Goal: Information Seeking & Learning: Learn about a topic

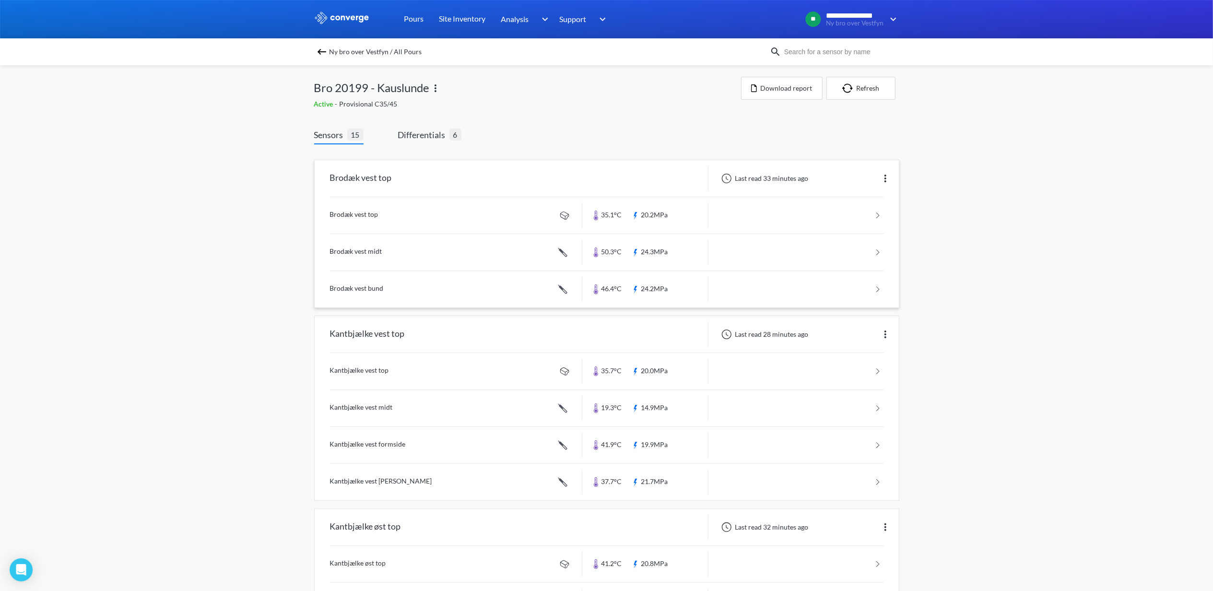
click at [351, 252] on link at bounding box center [606, 252] width 553 height 36
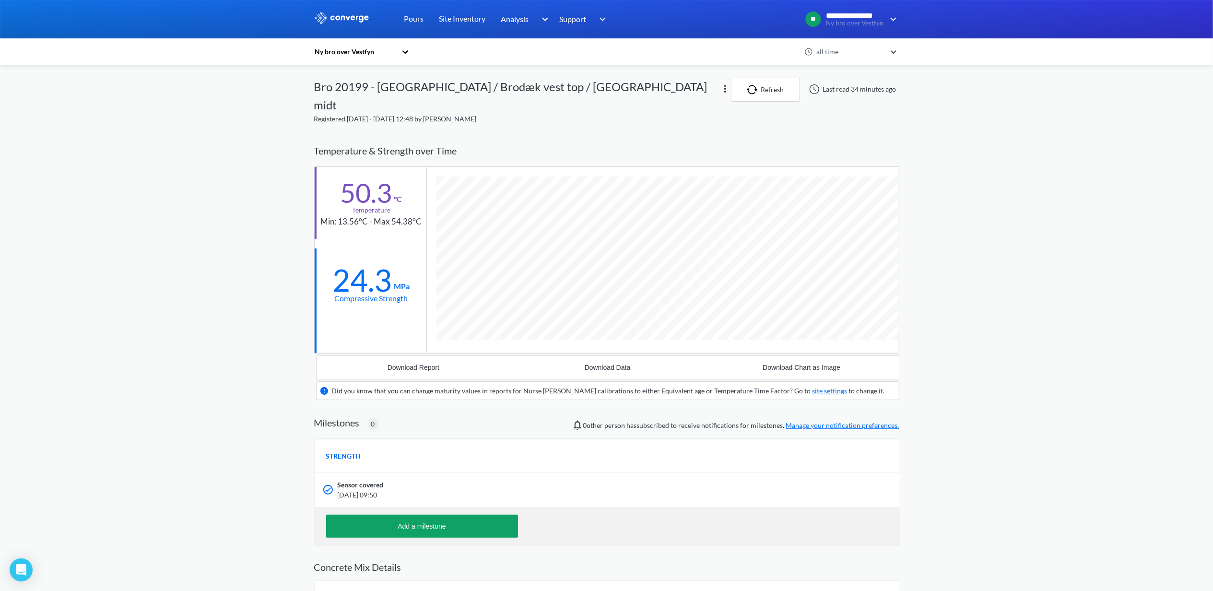
scroll to position [616, 585]
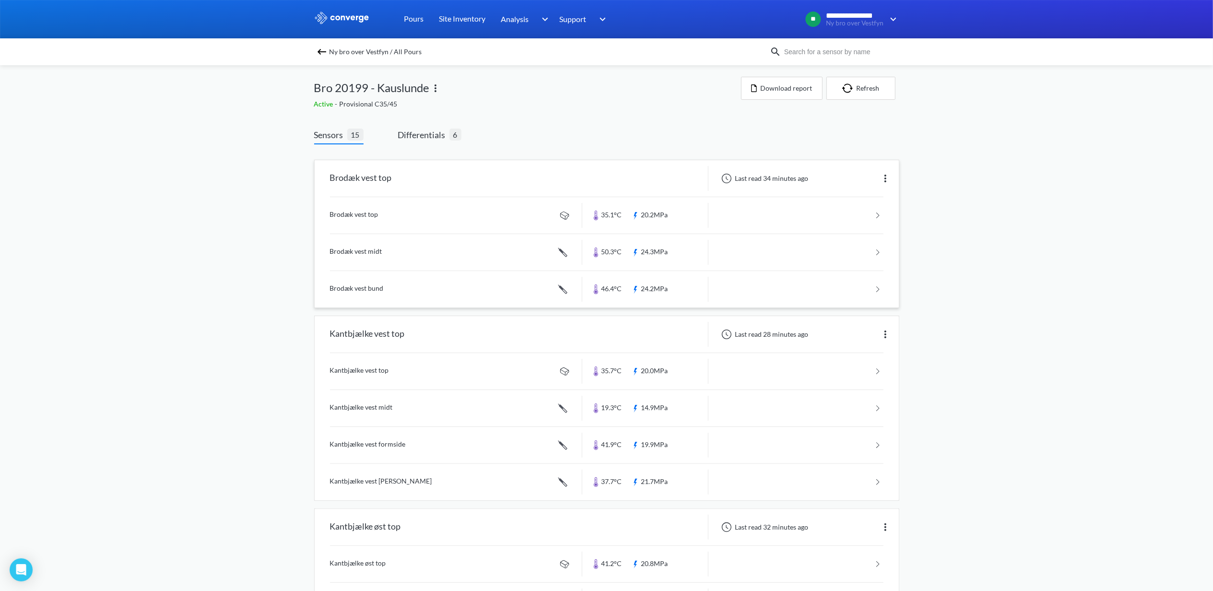
click at [357, 289] on link at bounding box center [606, 289] width 553 height 36
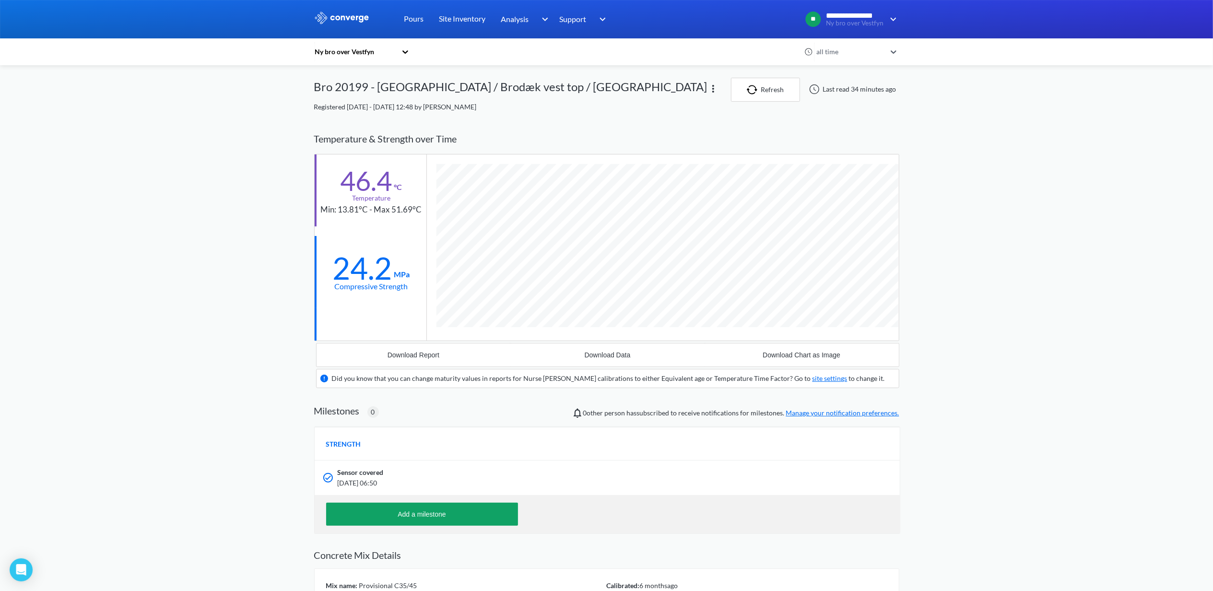
scroll to position [616, 585]
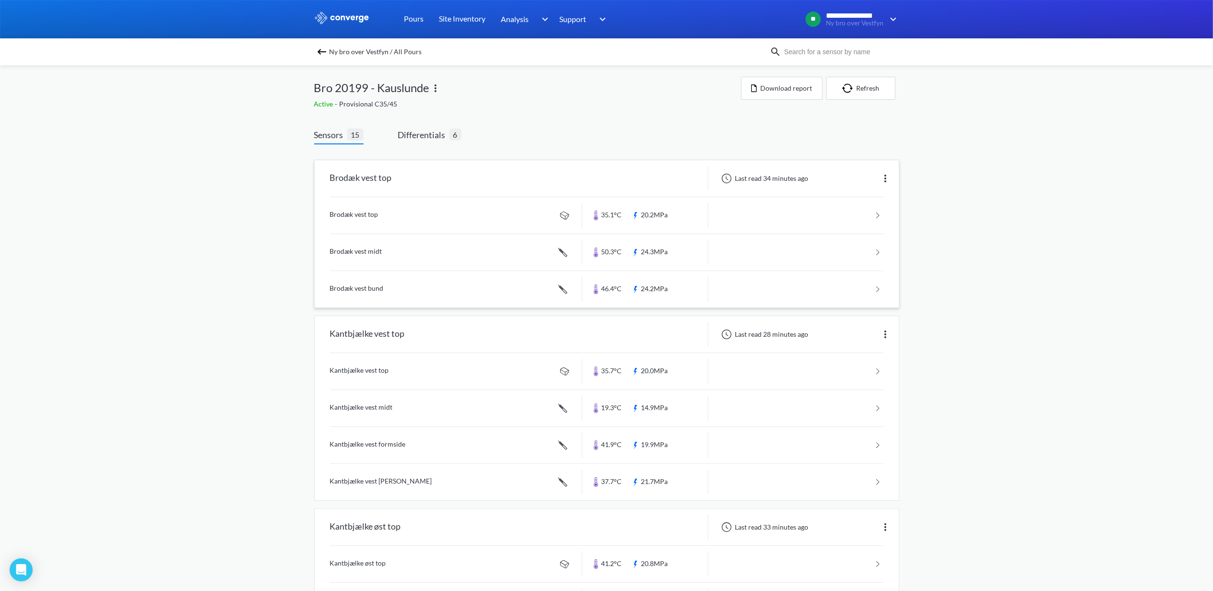
click at [353, 214] on link at bounding box center [606, 215] width 553 height 36
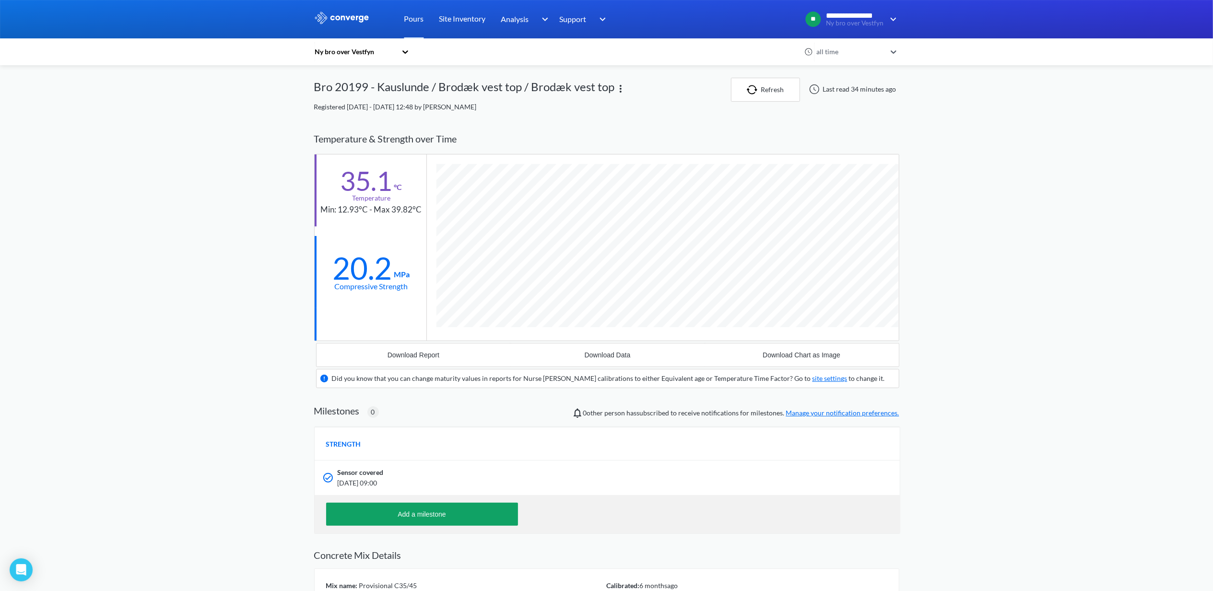
scroll to position [597, 585]
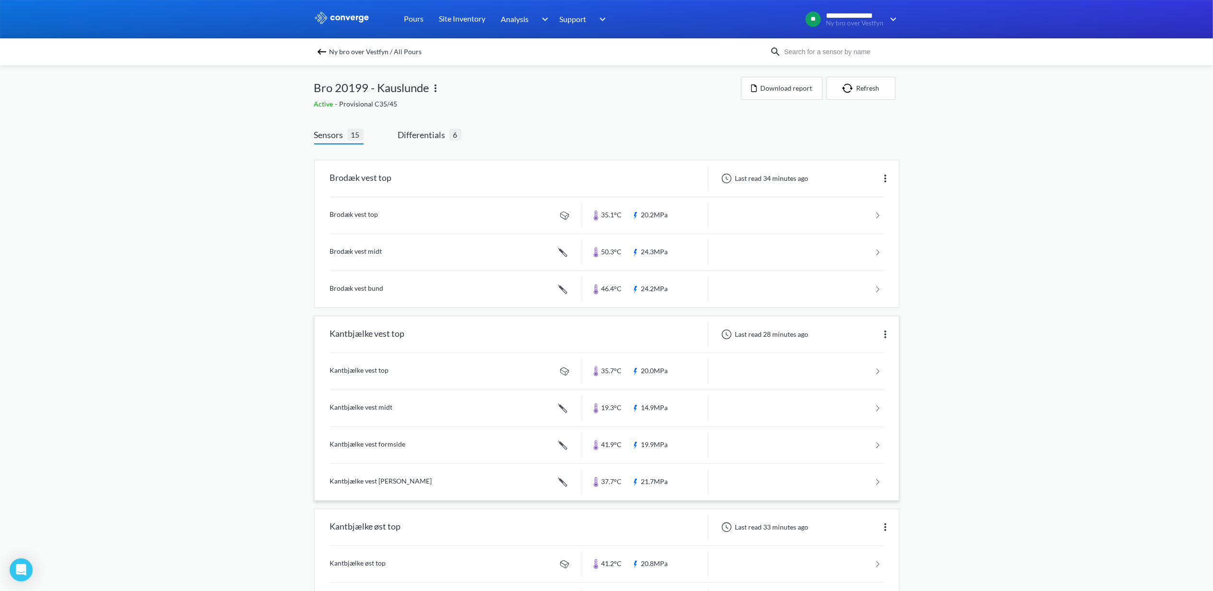
click at [357, 369] on link at bounding box center [606, 371] width 553 height 36
click at [346, 409] on link at bounding box center [606, 408] width 553 height 36
click at [372, 446] on link at bounding box center [606, 445] width 553 height 36
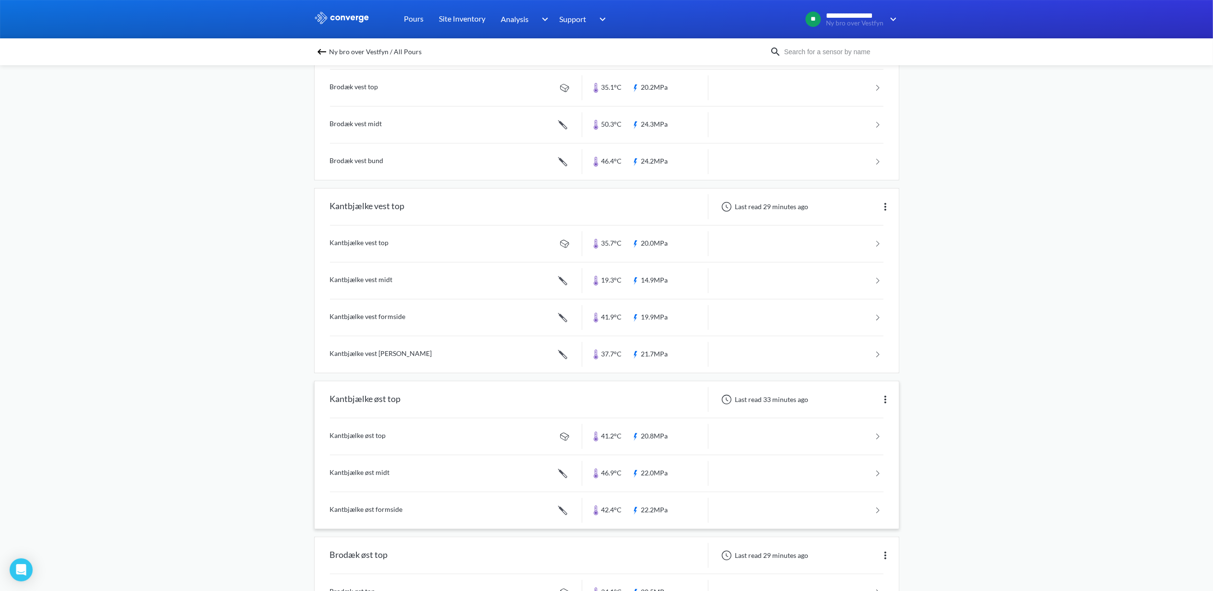
scroll to position [192, 0]
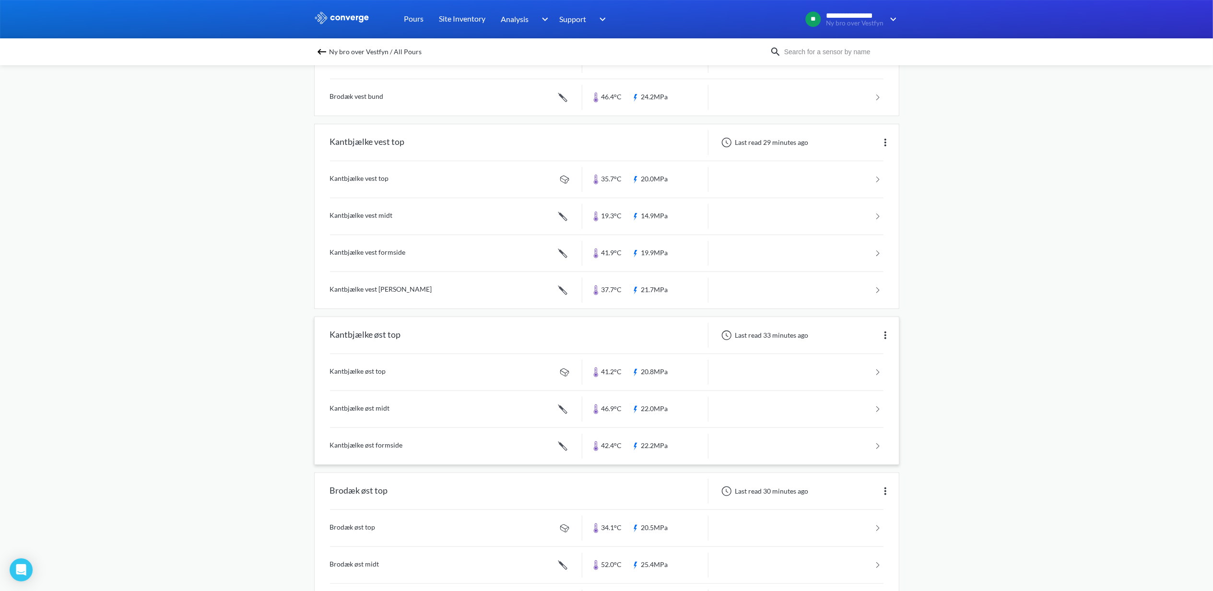
click at [369, 372] on link at bounding box center [606, 372] width 553 height 36
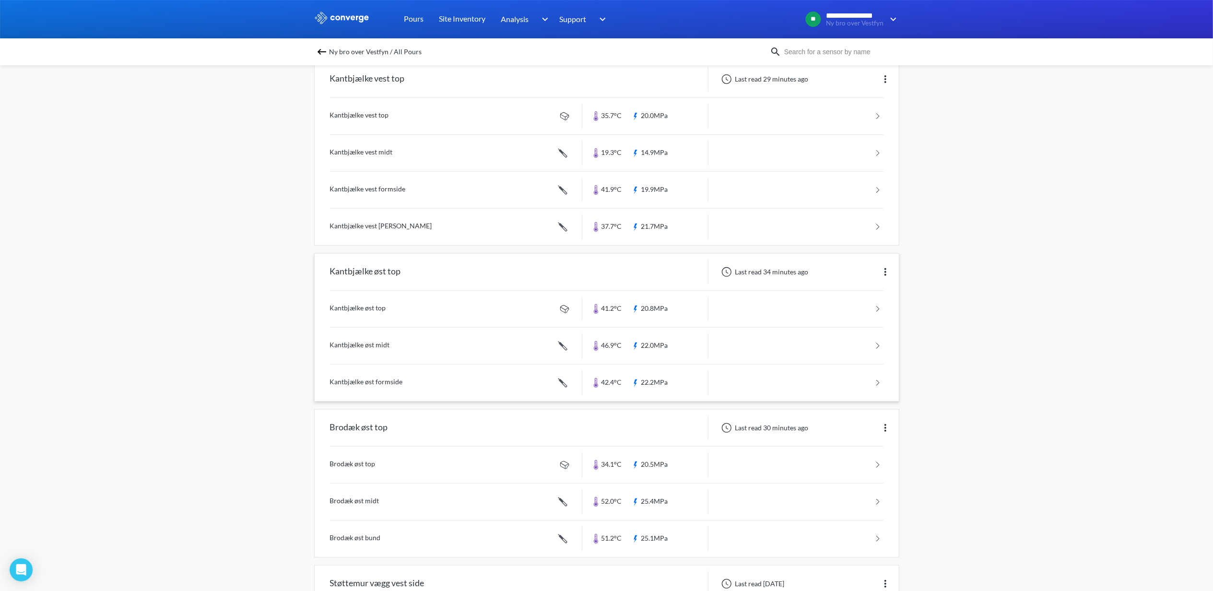
scroll to position [256, 0]
click at [367, 342] on link at bounding box center [606, 345] width 553 height 36
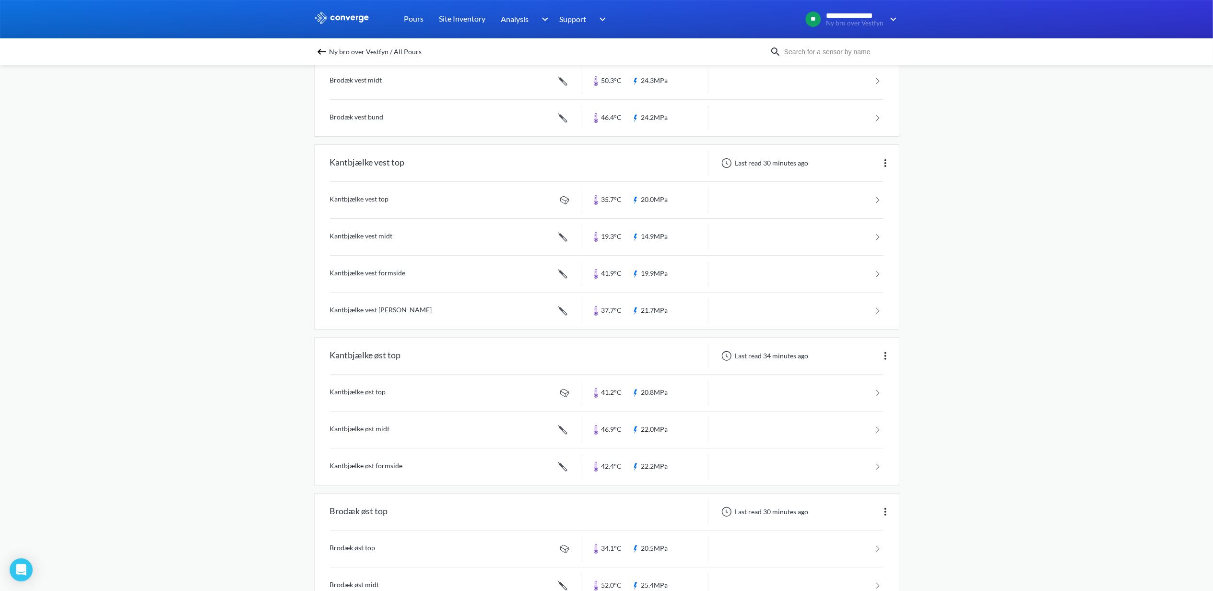
scroll to position [256, 0]
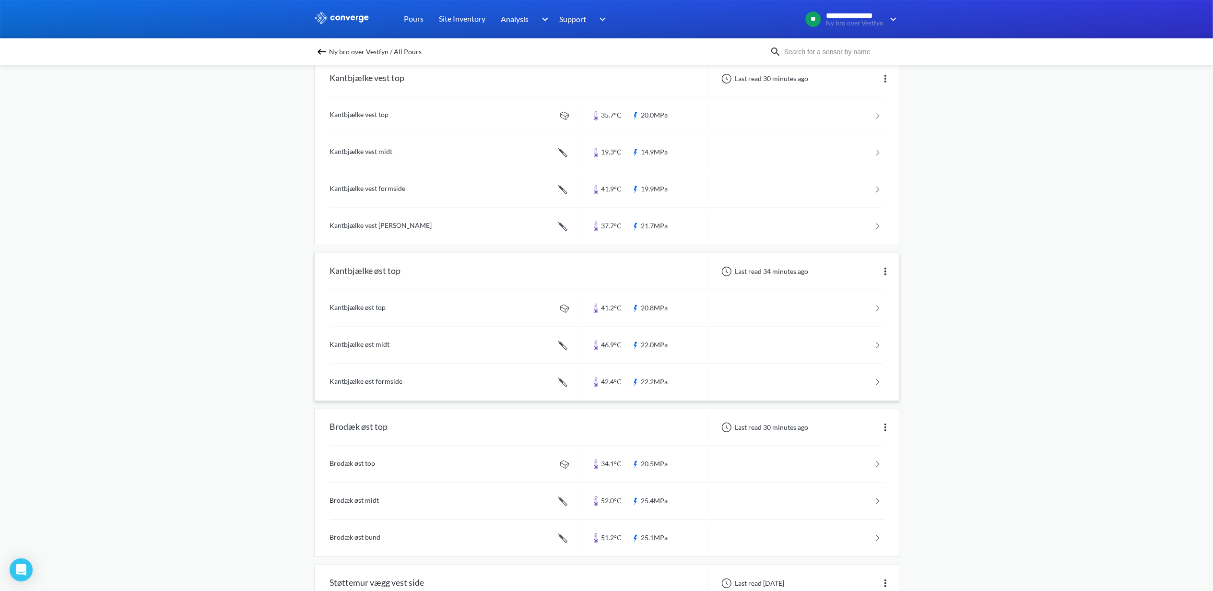
click at [367, 385] on link at bounding box center [606, 382] width 553 height 36
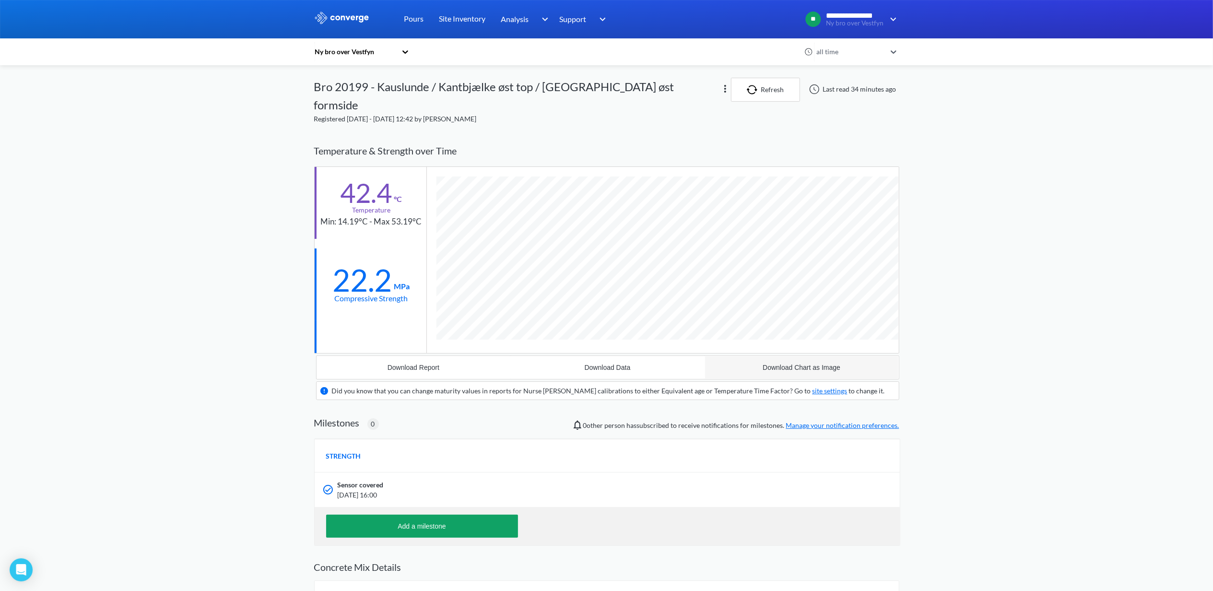
scroll to position [478850, 478863]
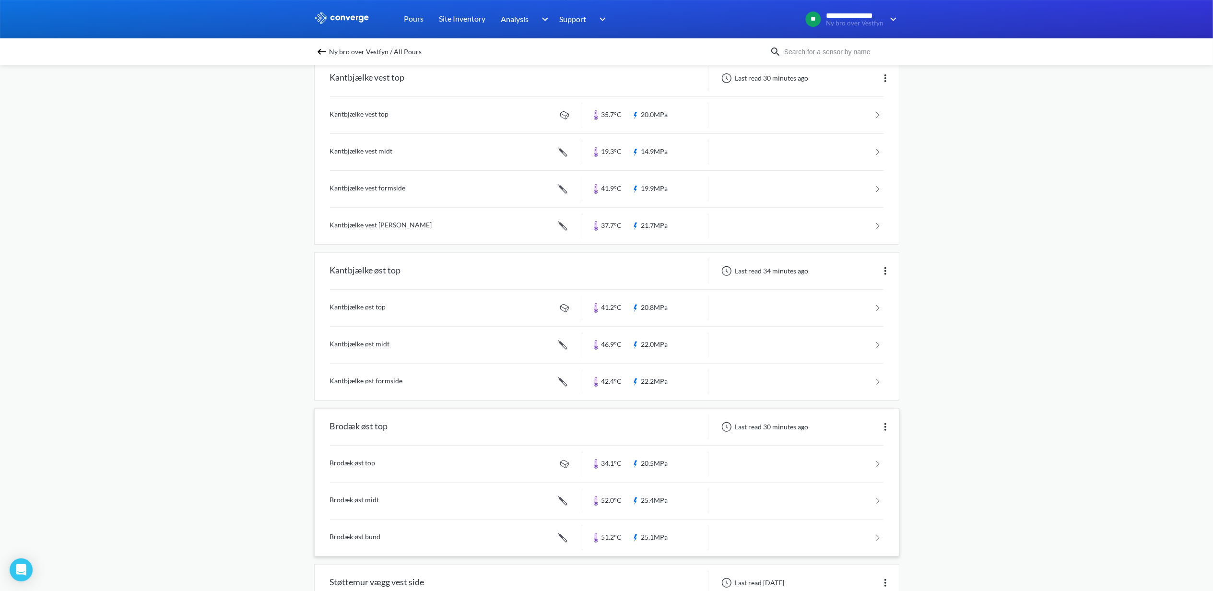
scroll to position [384, 0]
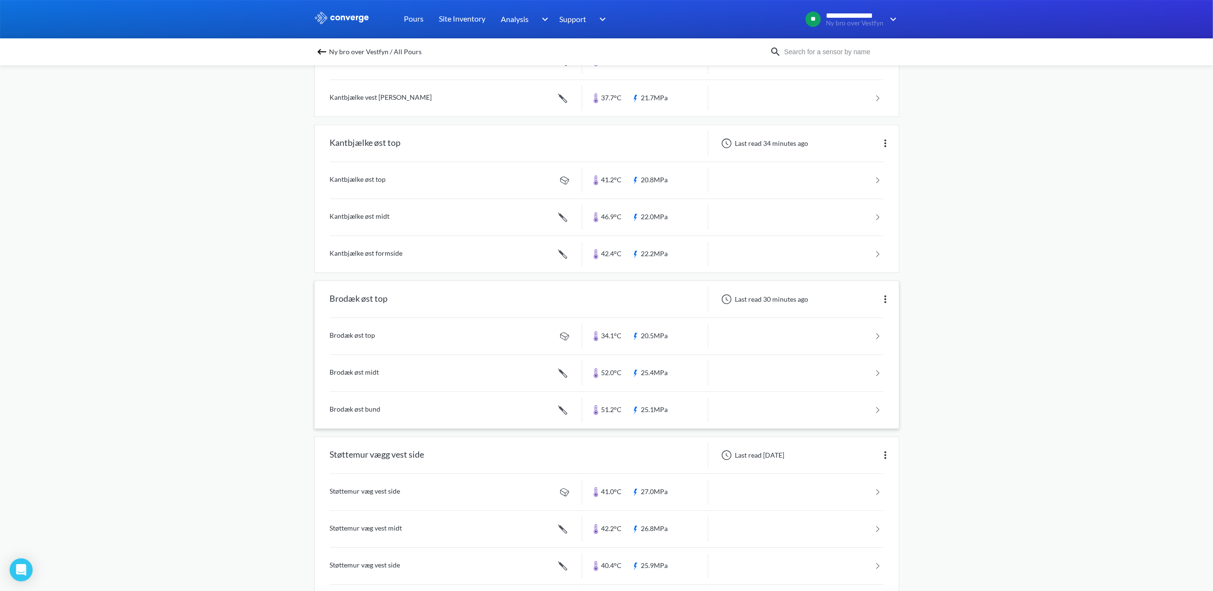
click at [341, 341] on link at bounding box center [606, 336] width 553 height 36
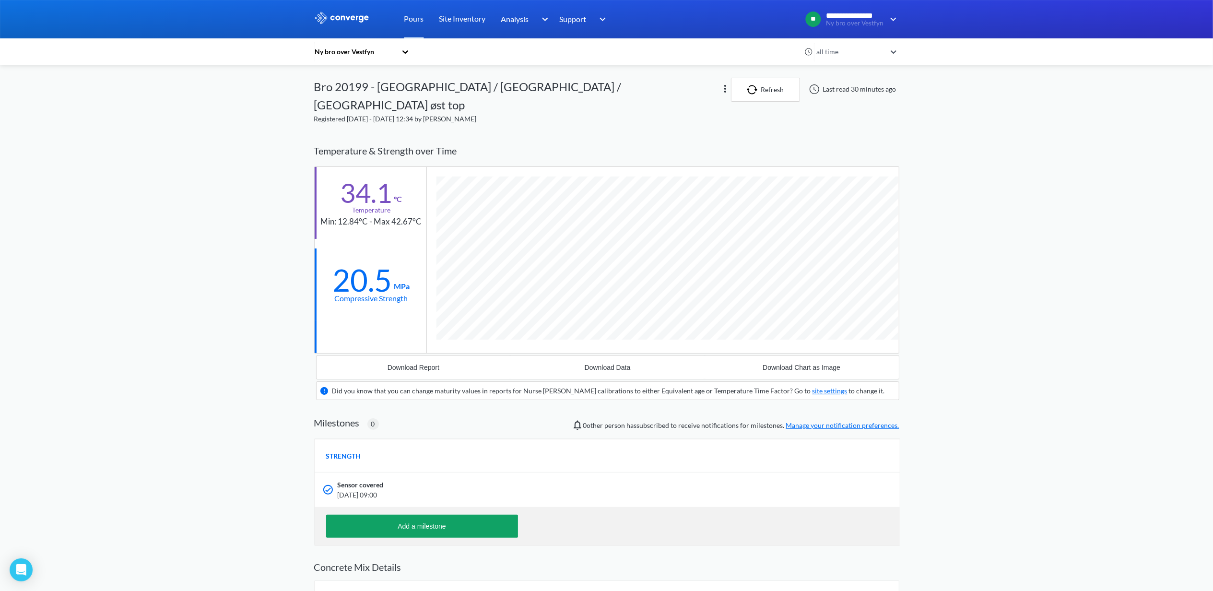
scroll to position [478850, 478863]
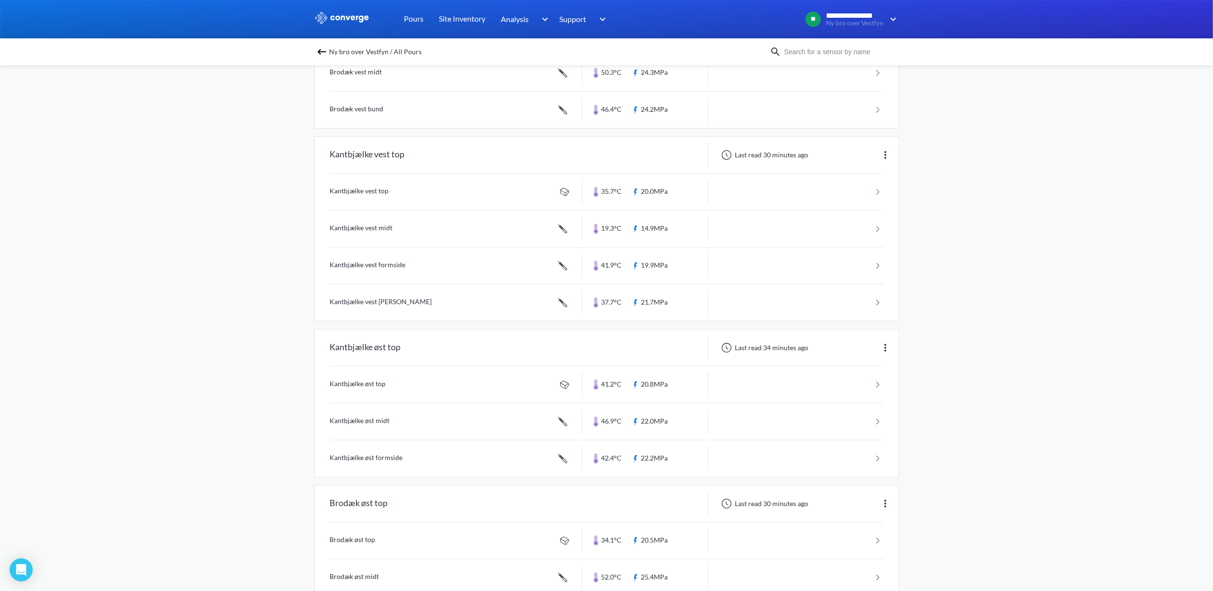
scroll to position [192, 0]
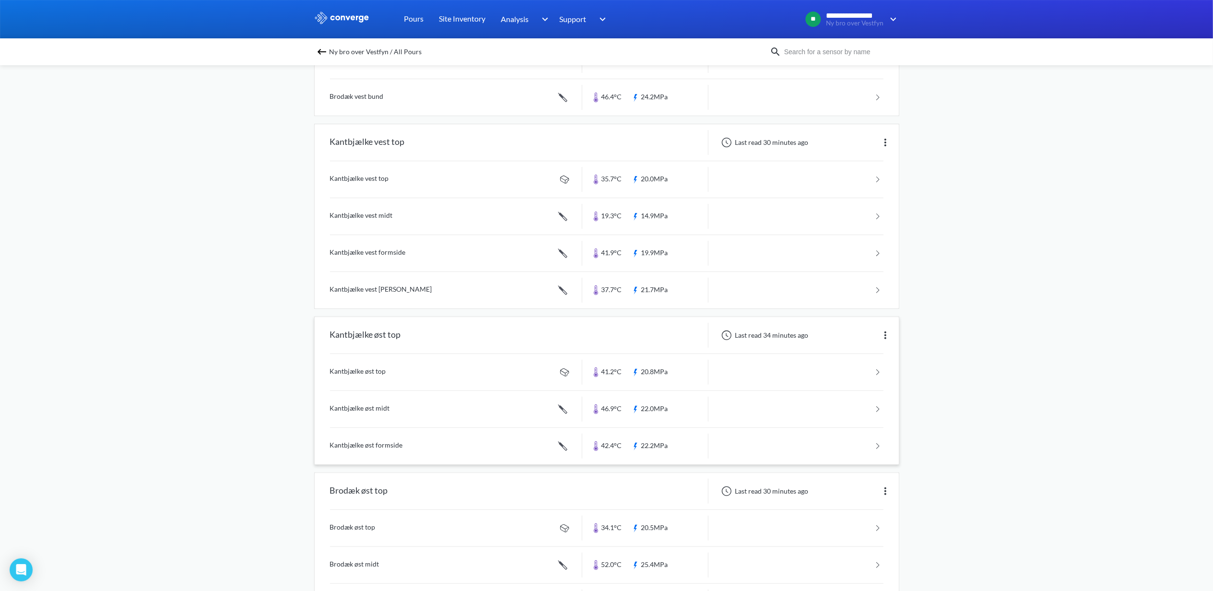
click at [363, 406] on link at bounding box center [606, 409] width 553 height 36
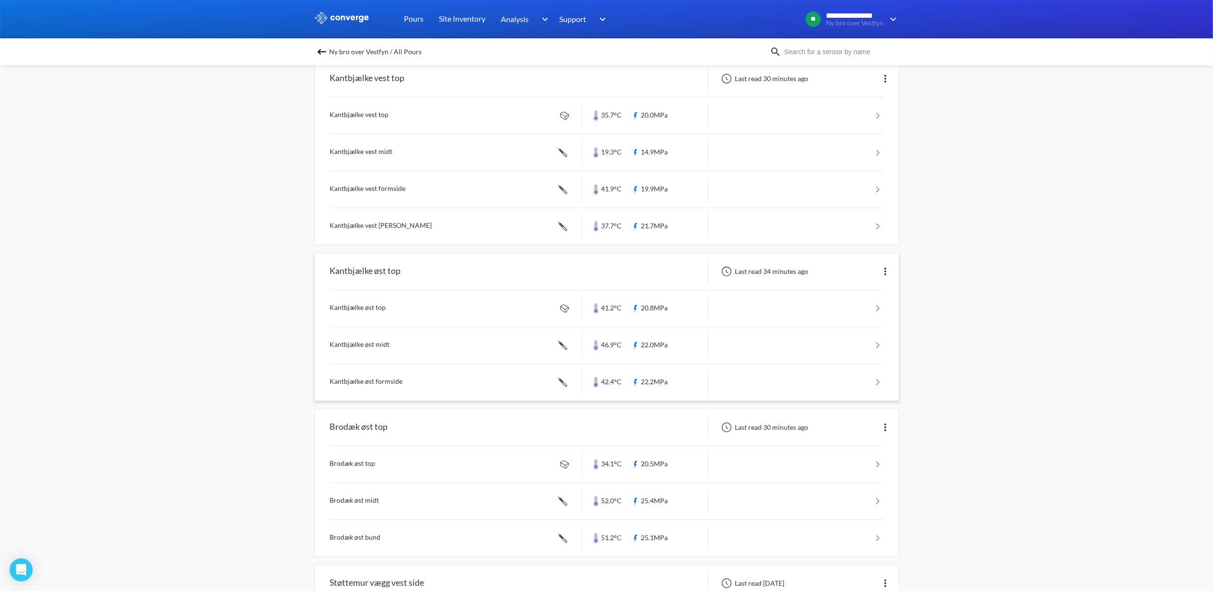
click at [361, 382] on link at bounding box center [606, 382] width 553 height 36
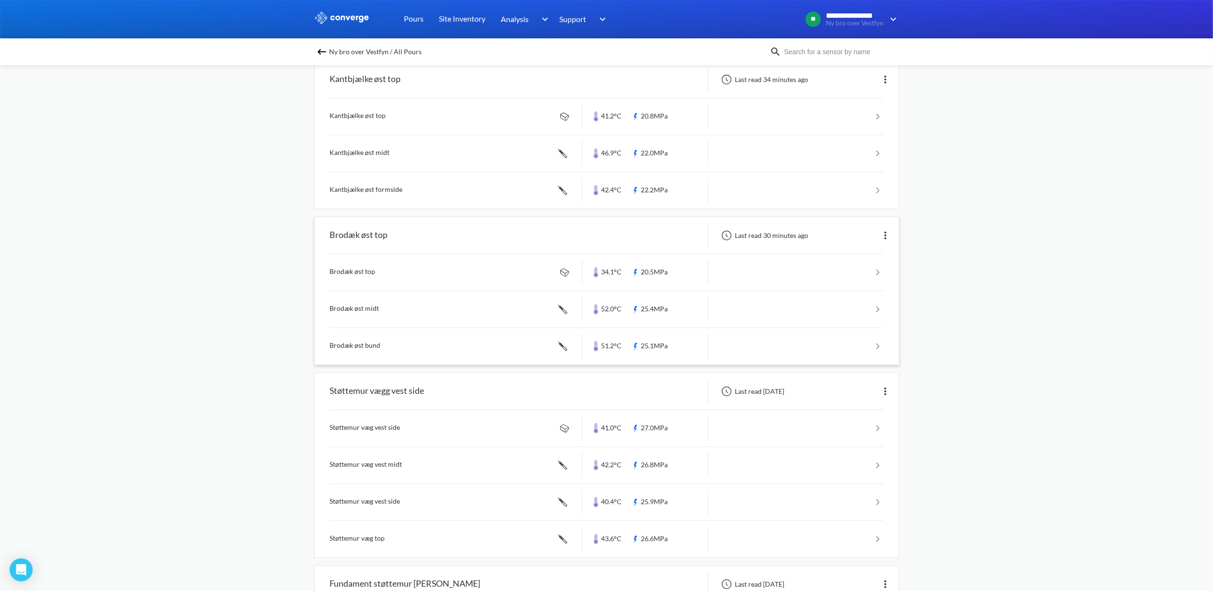
click at [361, 351] on link at bounding box center [606, 346] width 553 height 36
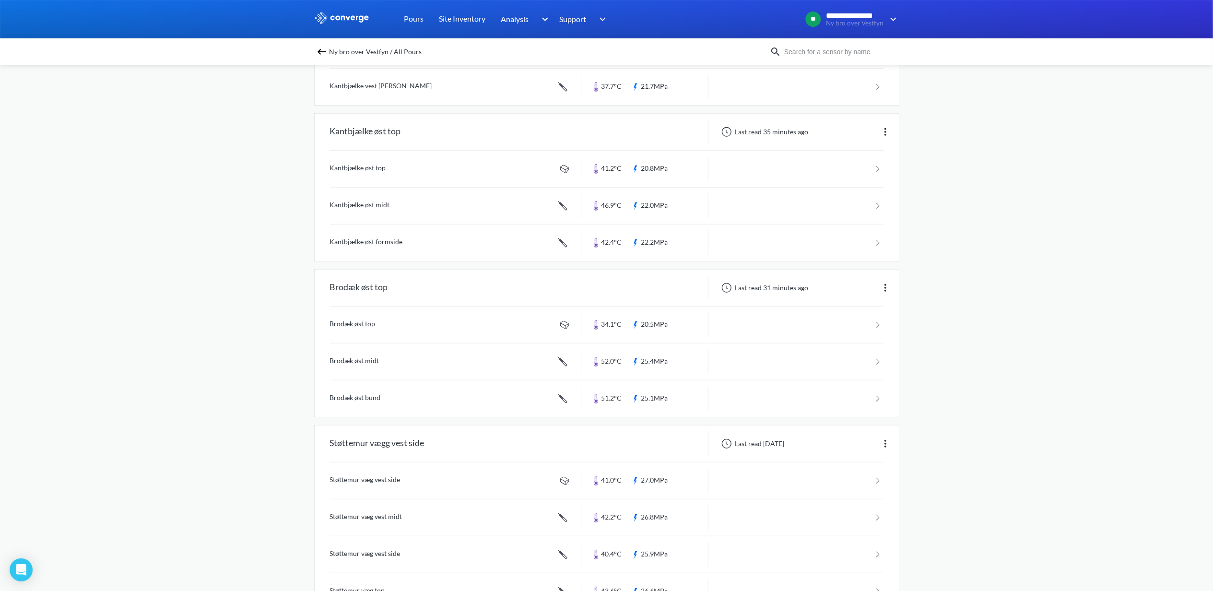
scroll to position [447, 0]
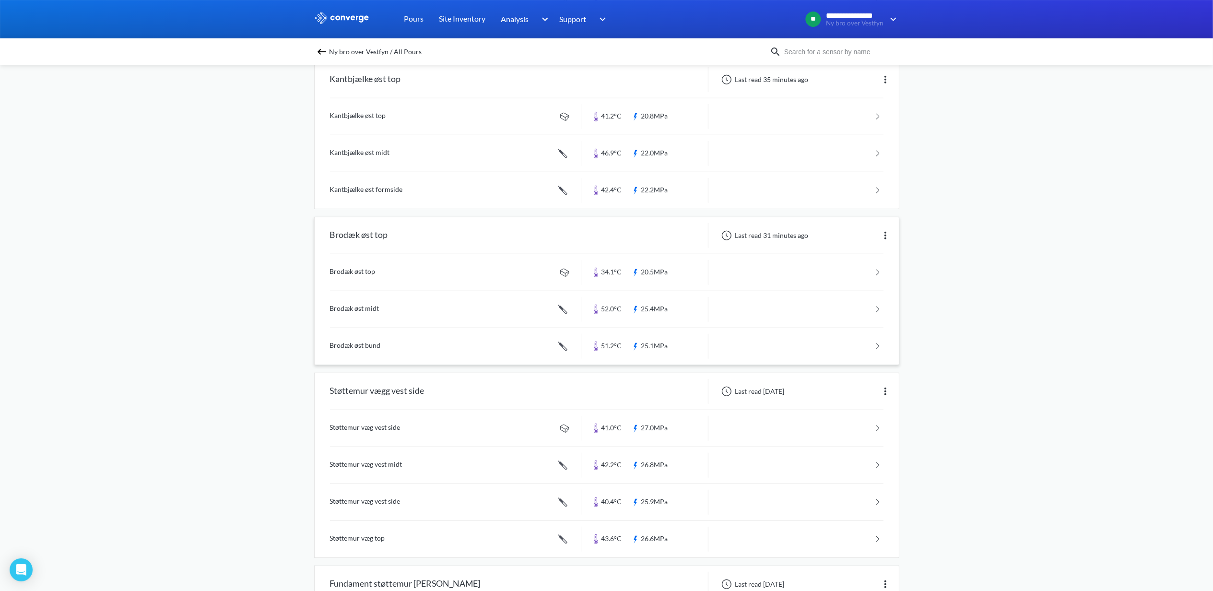
click at [361, 343] on link at bounding box center [606, 346] width 553 height 36
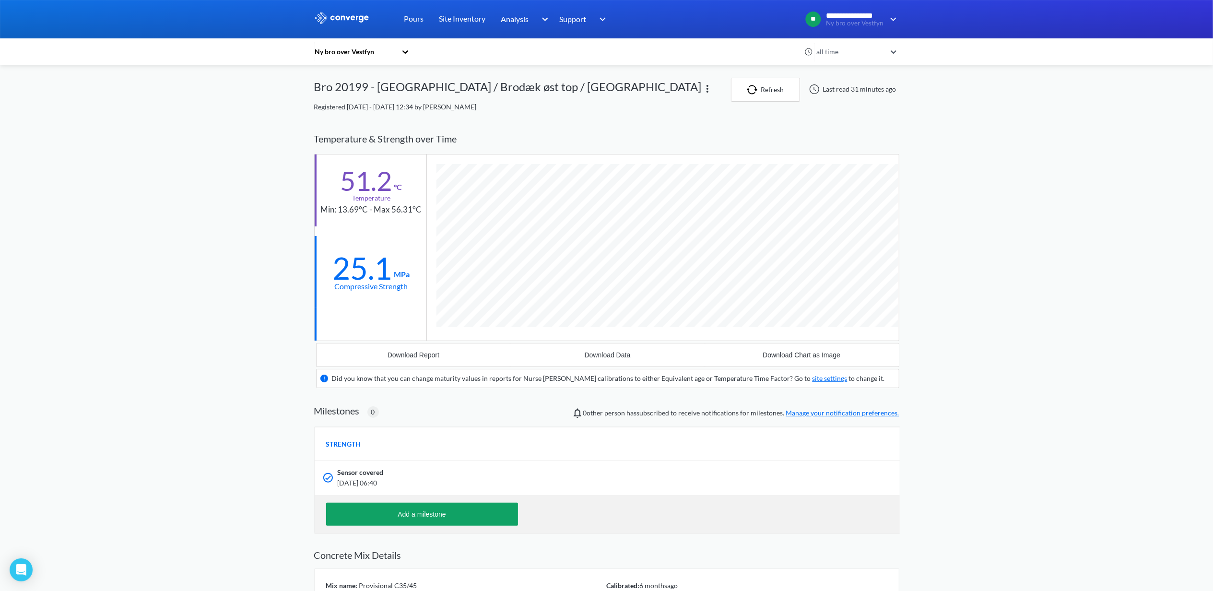
scroll to position [616, 585]
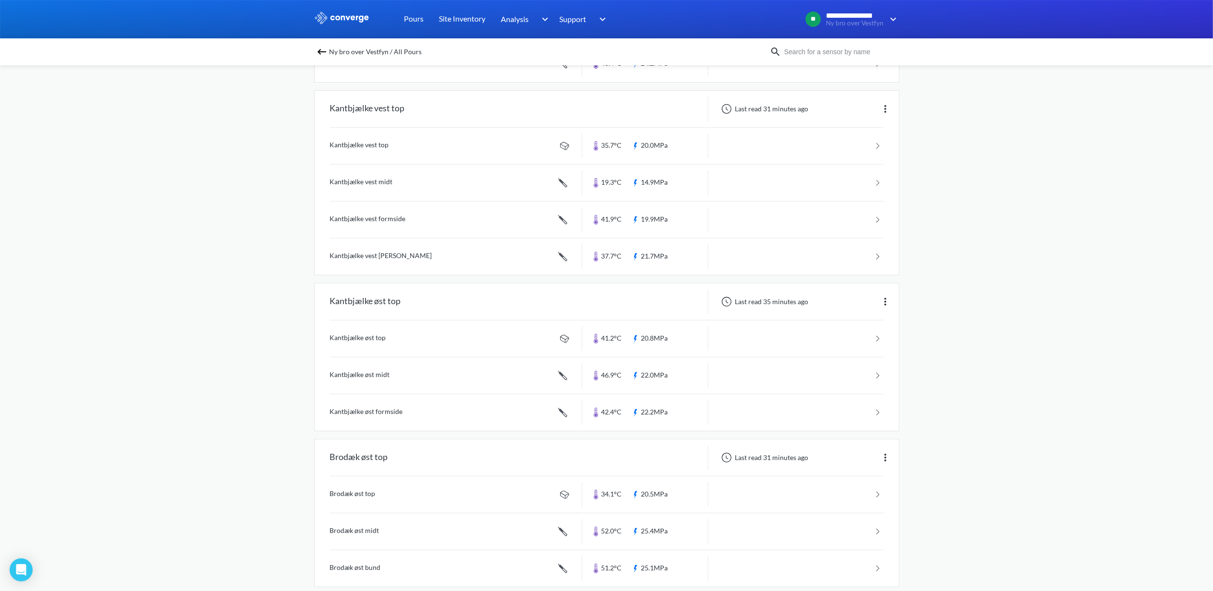
scroll to position [256, 0]
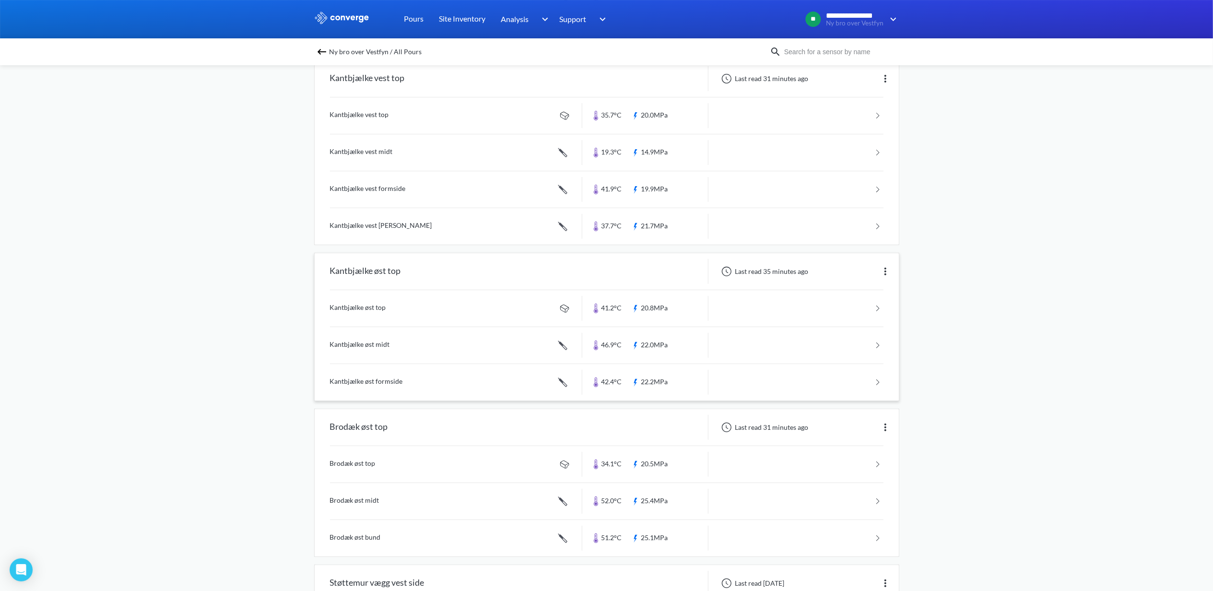
click at [358, 348] on link at bounding box center [606, 345] width 553 height 36
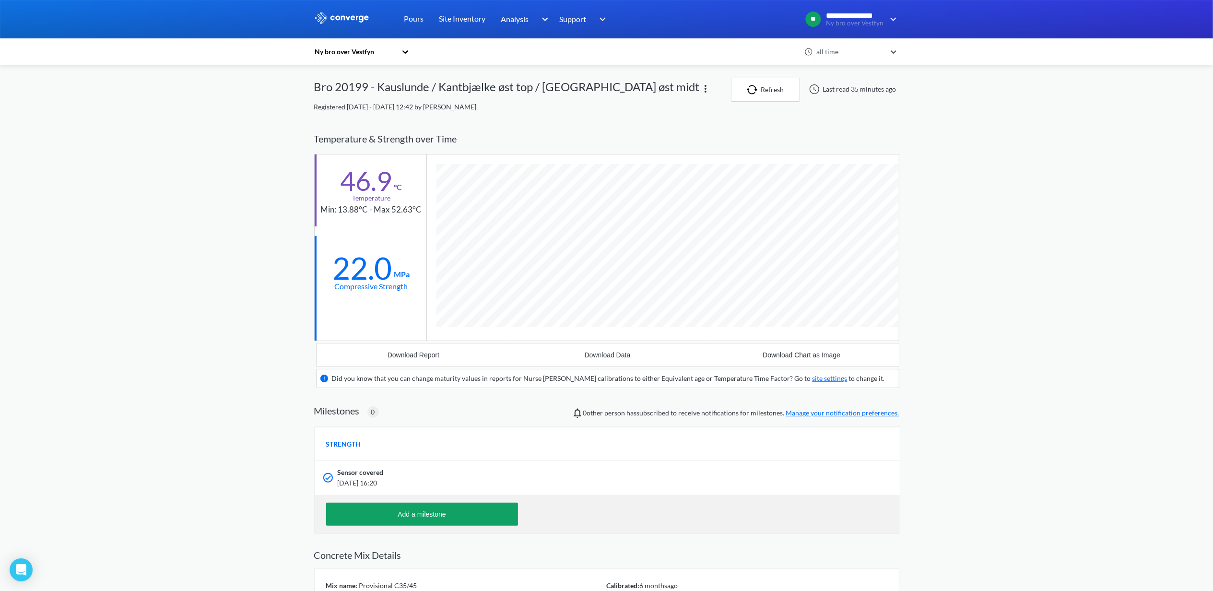
scroll to position [616, 585]
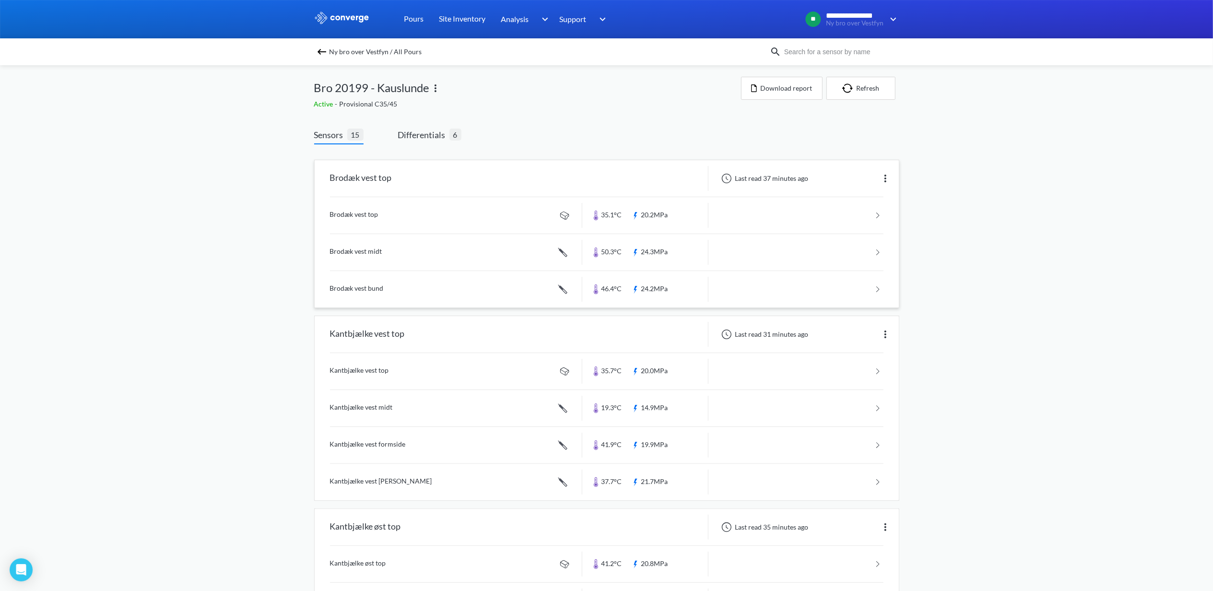
click at [365, 214] on link at bounding box center [606, 215] width 553 height 36
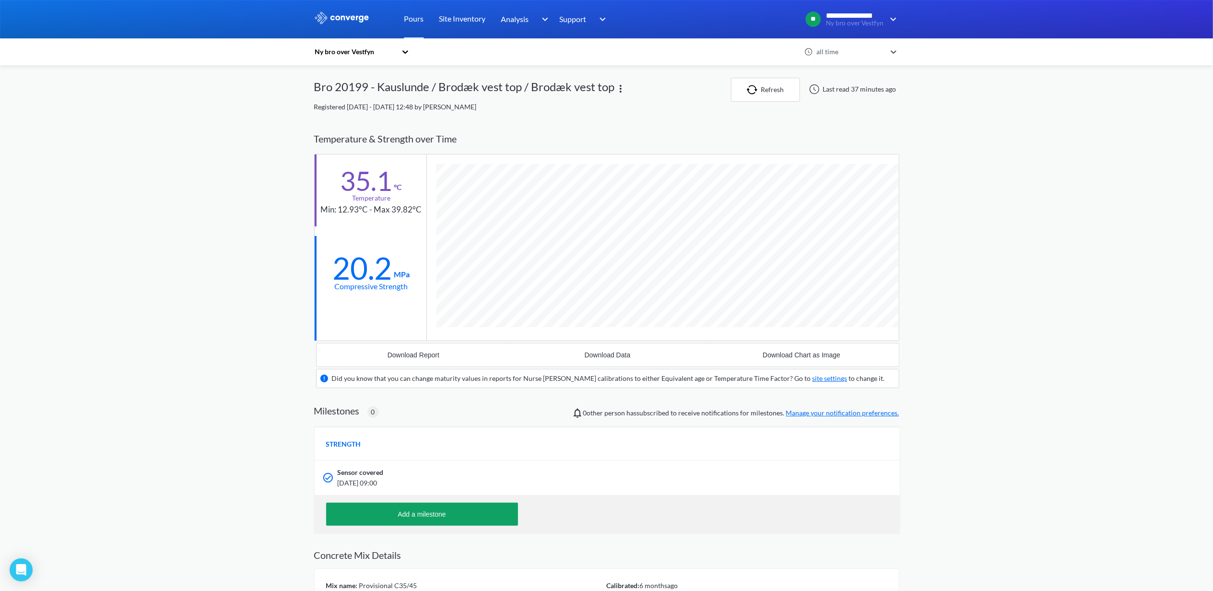
scroll to position [597, 585]
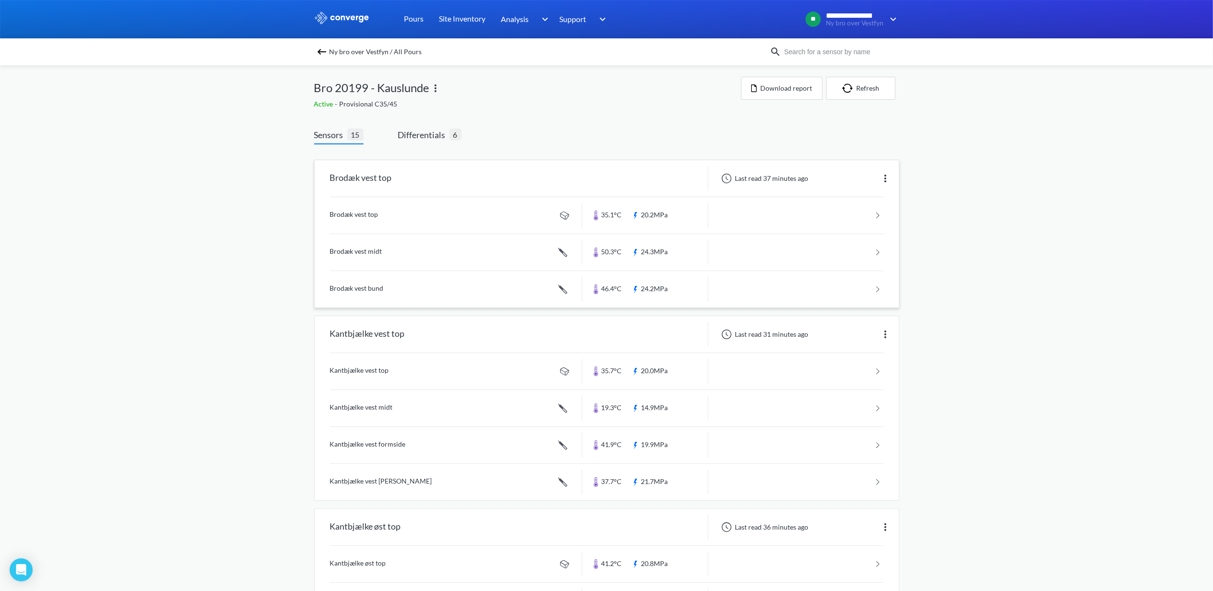
click at [376, 248] on link at bounding box center [606, 252] width 553 height 36
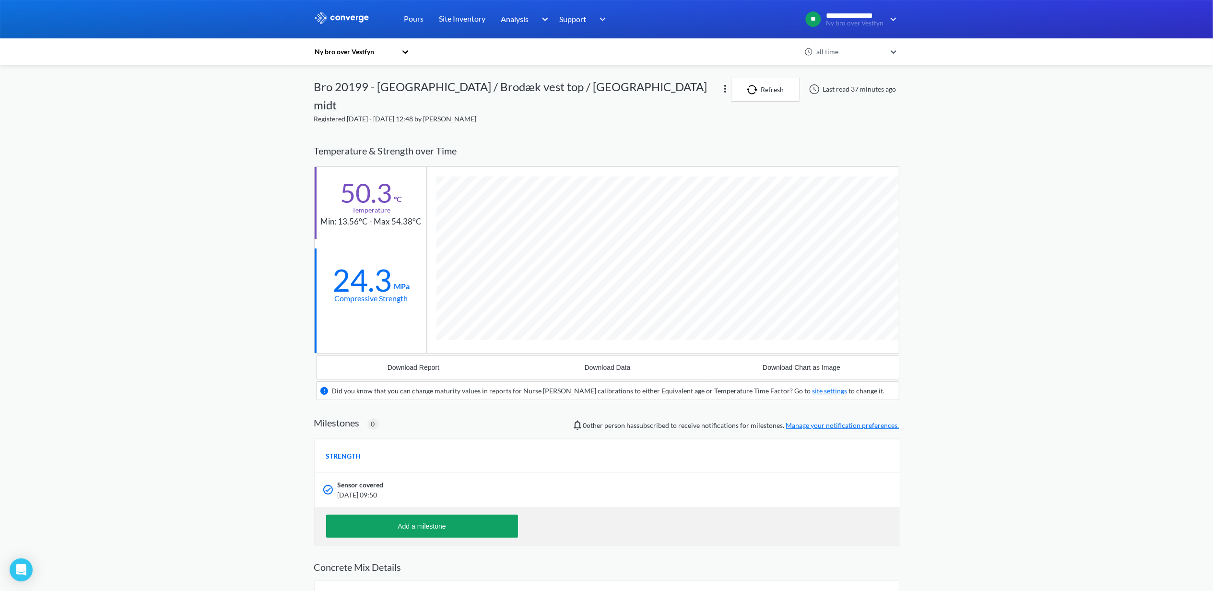
scroll to position [616, 585]
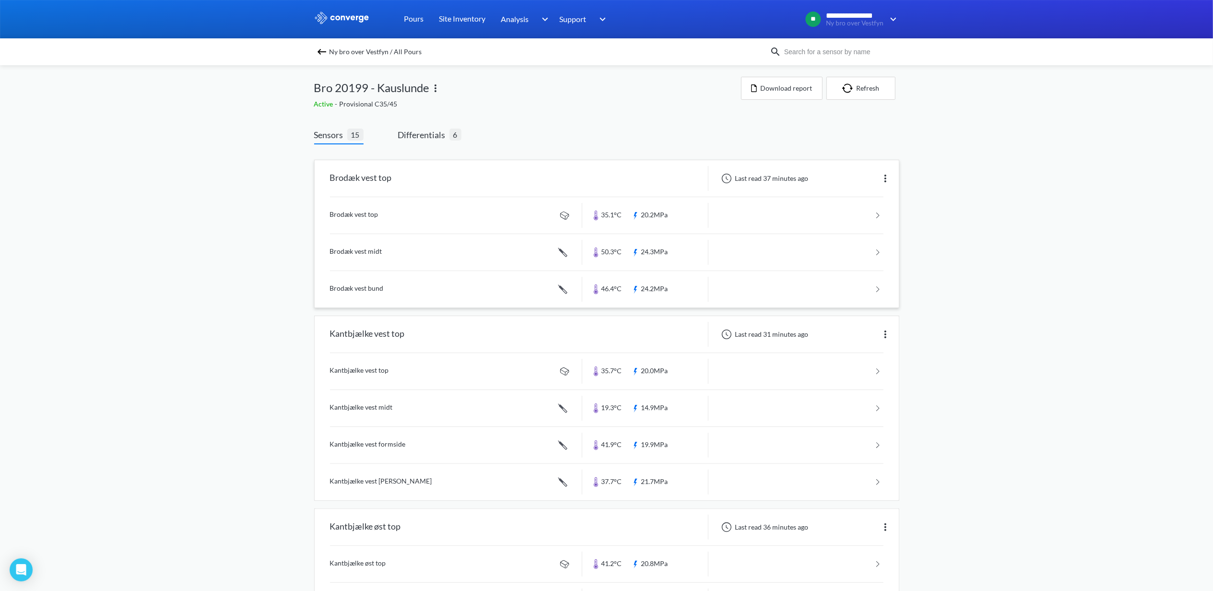
click at [358, 289] on link at bounding box center [606, 289] width 553 height 36
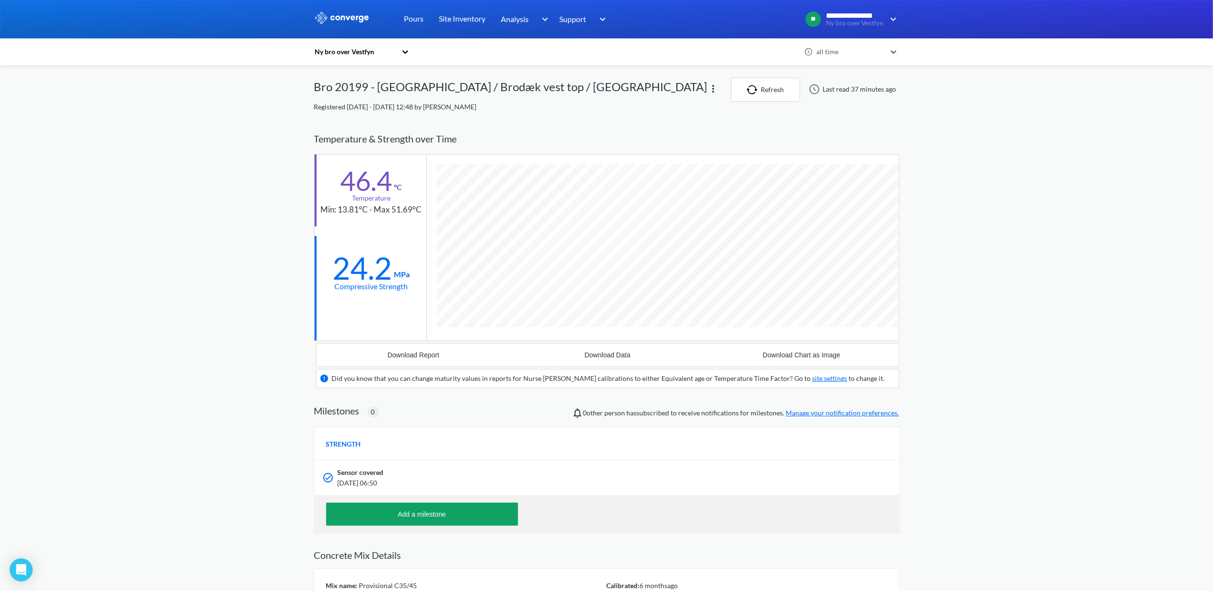
scroll to position [616, 585]
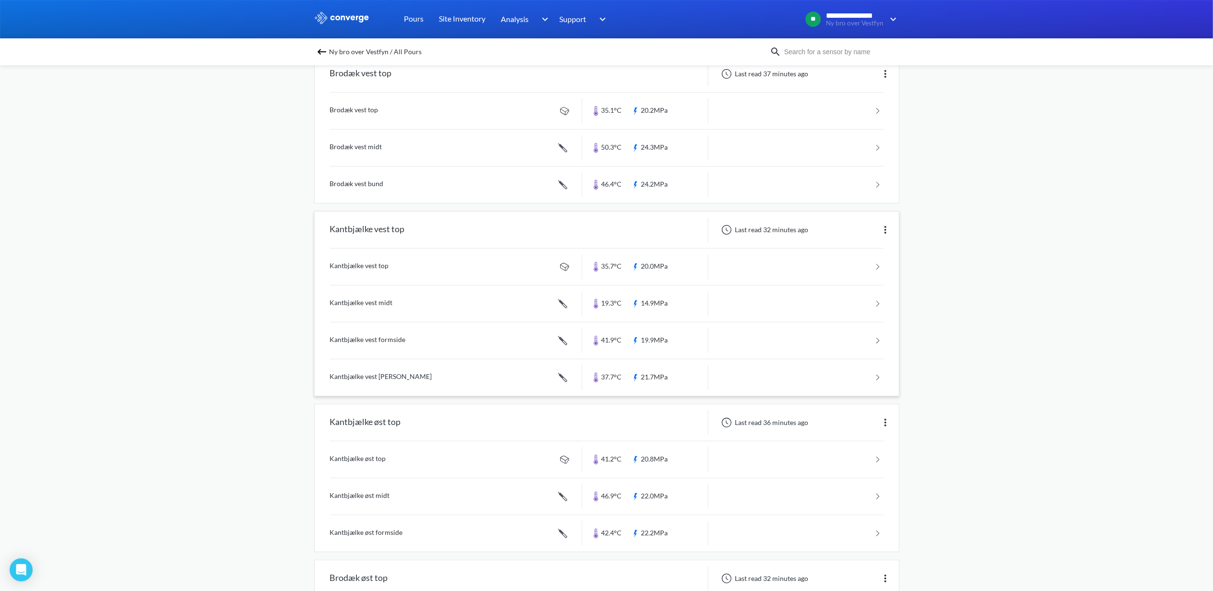
scroll to position [128, 0]
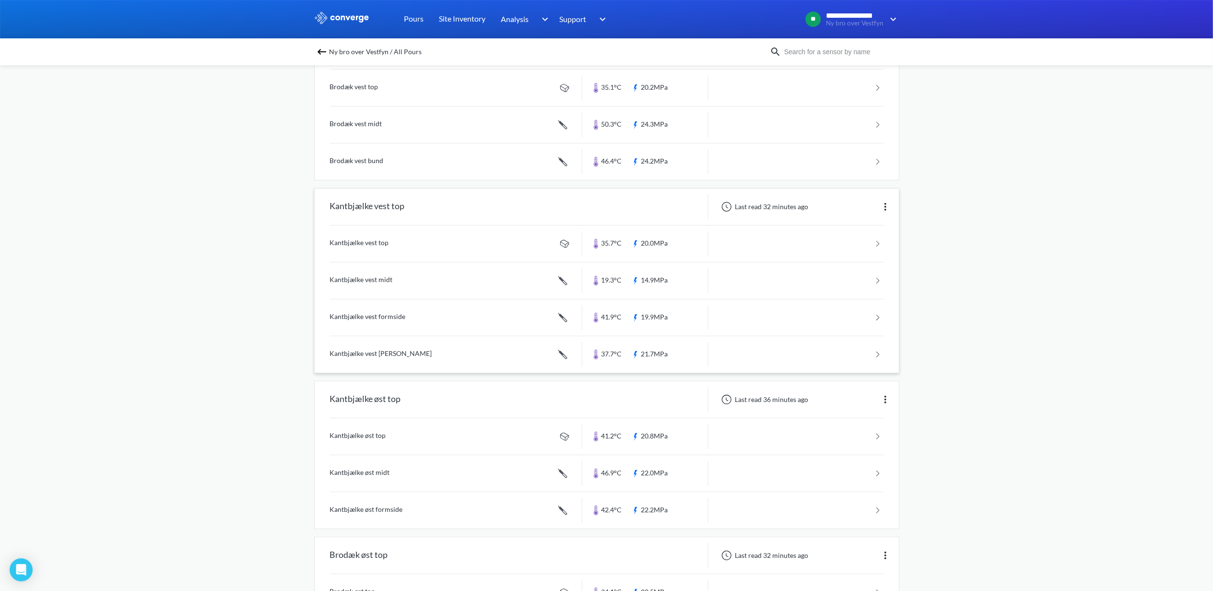
click at [363, 236] on link at bounding box center [606, 243] width 553 height 36
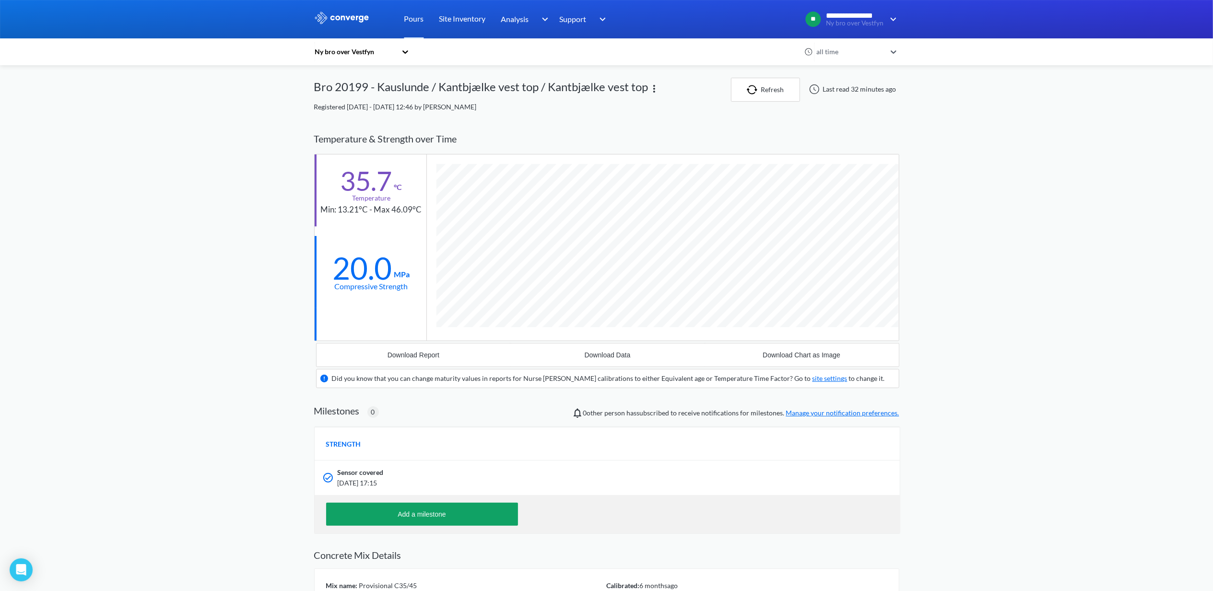
scroll to position [478850, 478863]
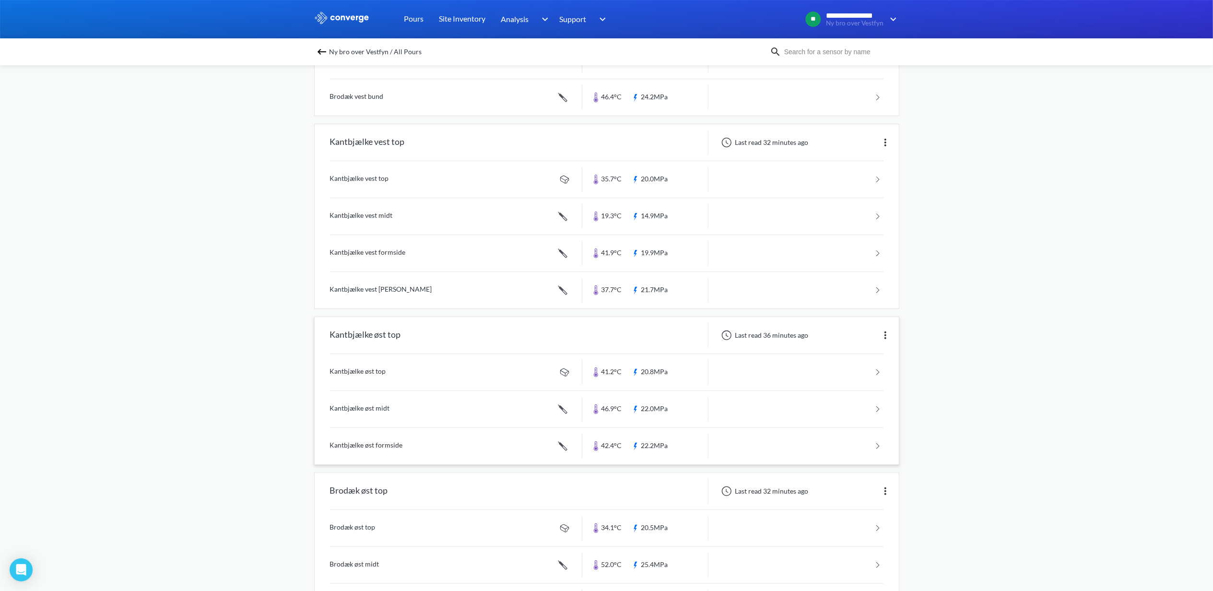
click at [353, 402] on link at bounding box center [606, 409] width 553 height 36
